Goal: Task Accomplishment & Management: Manage account settings

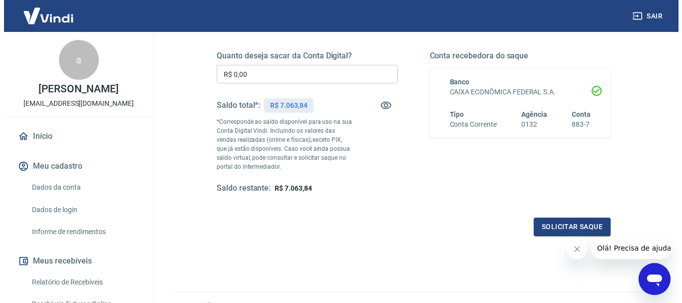
scroll to position [100, 0]
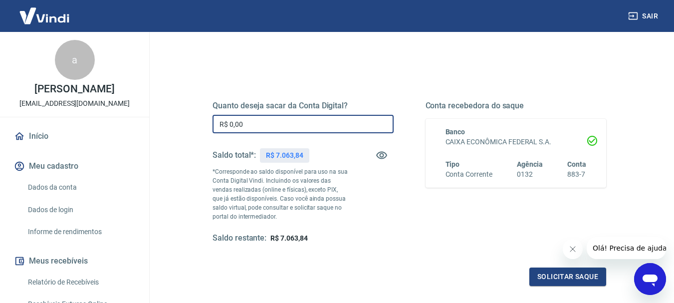
click at [314, 127] on input "R$ 0,00" at bounding box center [303, 124] width 181 height 18
type input "R$ 7.063,84"
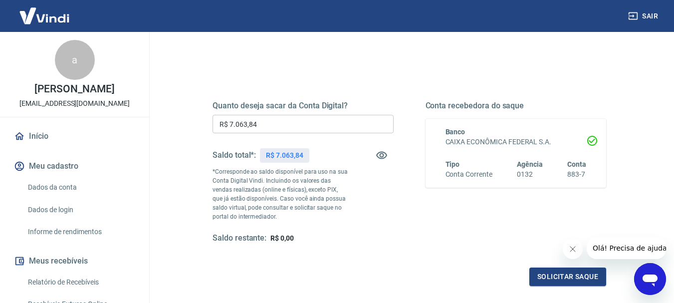
click at [342, 68] on div "Quanto deseja sacar da Conta Digital? R$ 7.063,84 ​ Saldo total*: R$ 7.063,84 *…" at bounding box center [410, 177] width 418 height 241
click at [553, 272] on button "Solicitar saque" at bounding box center [567, 276] width 77 height 18
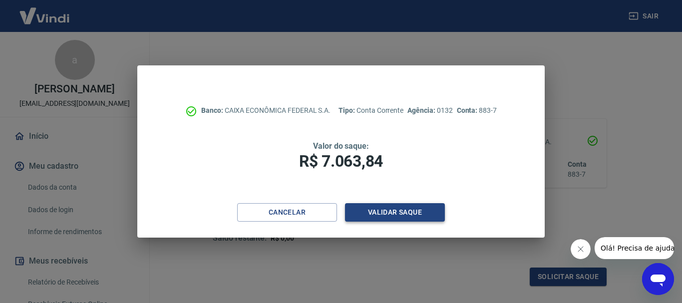
click at [371, 219] on button "Validar saque" at bounding box center [395, 212] width 100 height 18
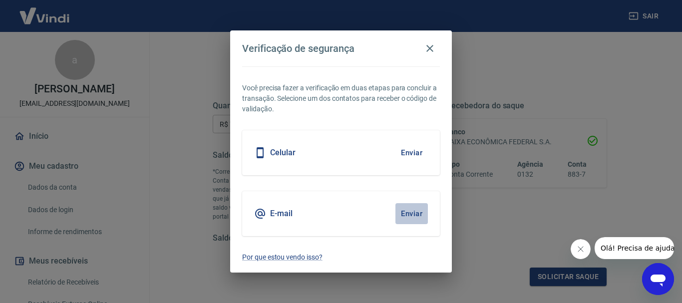
drag, startPoint x: 412, startPoint y: 212, endPoint x: 345, endPoint y: 126, distance: 109.1
click at [412, 210] on button "Enviar" at bounding box center [411, 213] width 32 height 21
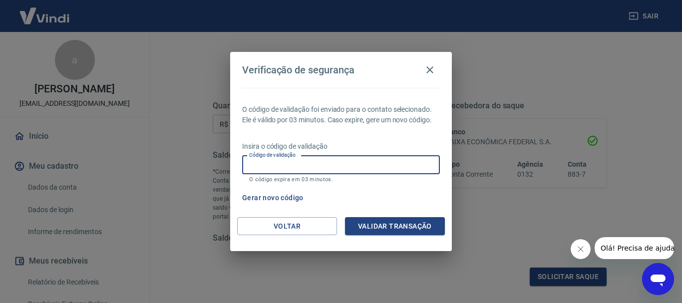
click at [325, 168] on input "Código de validação" at bounding box center [341, 165] width 198 height 18
paste input "165394"
type input "165394"
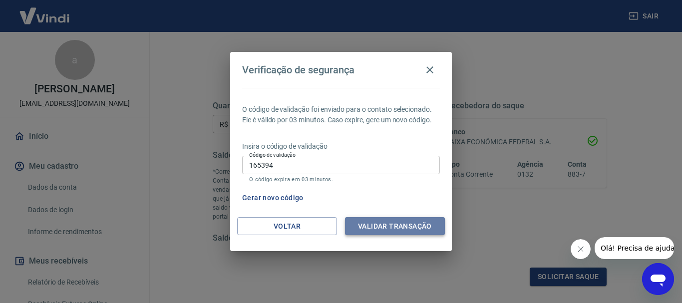
click at [368, 221] on button "Validar transação" at bounding box center [395, 226] width 100 height 18
